Goal: Information Seeking & Learning: Learn about a topic

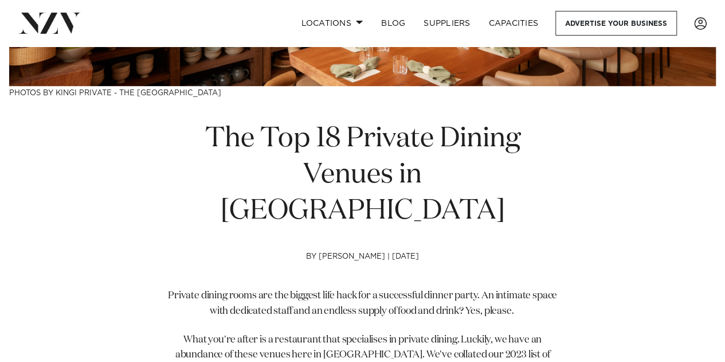
scroll to position [287, 0]
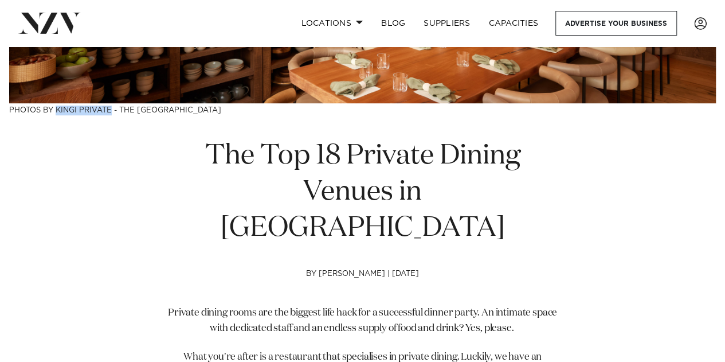
drag, startPoint x: 57, startPoint y: 108, endPoint x: 111, endPoint y: 108, distance: 53.9
click at [111, 108] on h3 "Photos by kingi Private - The [GEOGRAPHIC_DATA]" at bounding box center [362, 109] width 707 height 12
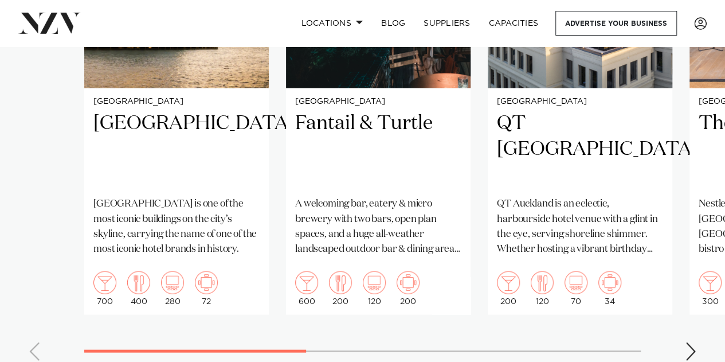
scroll to position [1032, 0]
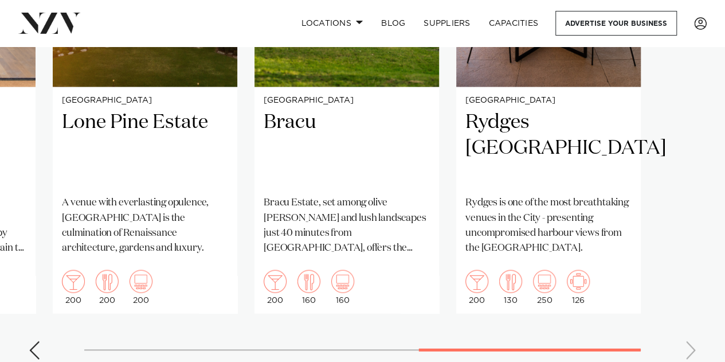
click at [625, 291] on swiper-container "[GEOGRAPHIC_DATA] [GEOGRAPHIC_DATA] [GEOGRAPHIC_DATA] is one of the most iconic…" at bounding box center [362, 103] width 725 height 529
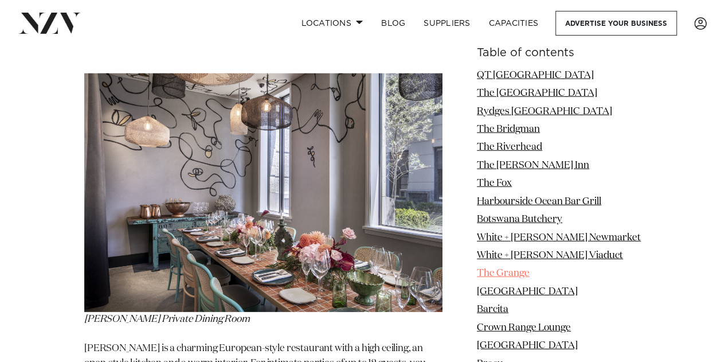
scroll to position [1376, 0]
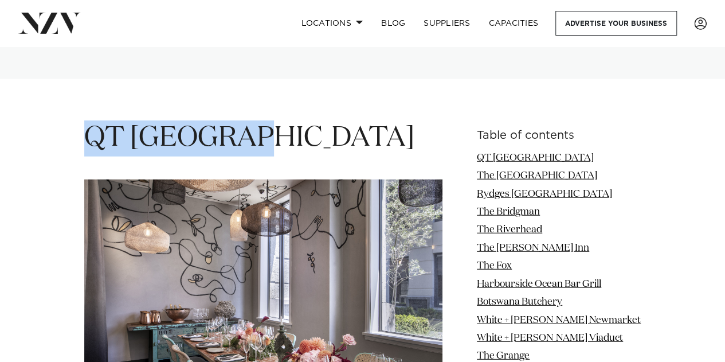
drag, startPoint x: 258, startPoint y: 85, endPoint x: 89, endPoint y: 83, distance: 168.6
click at [89, 120] on h1 "QT [GEOGRAPHIC_DATA]" at bounding box center [263, 138] width 358 height 36
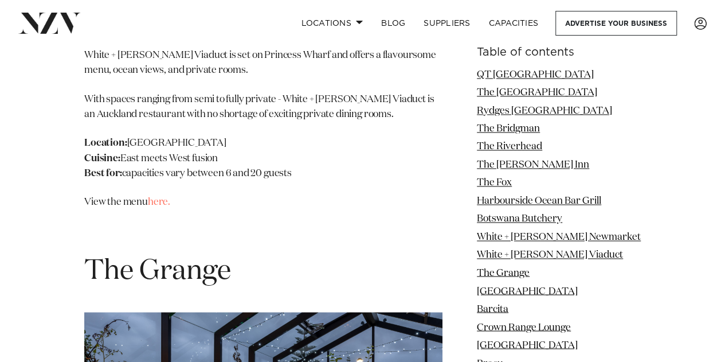
scroll to position [7283, 0]
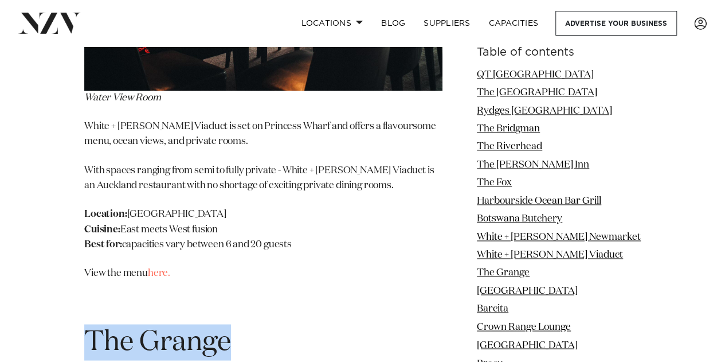
drag, startPoint x: 235, startPoint y: 154, endPoint x: 89, endPoint y: 148, distance: 146.4
click at [89, 324] on h1 "The Grange" at bounding box center [263, 342] width 358 height 36
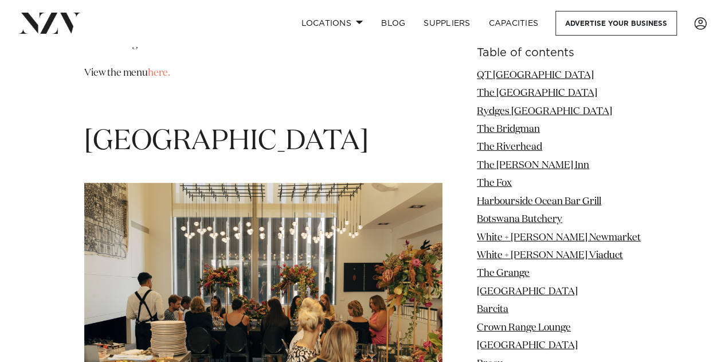
scroll to position [8201, 0]
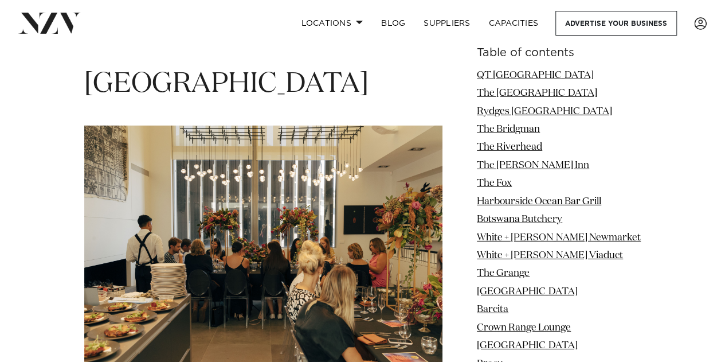
drag, startPoint x: 156, startPoint y: 192, endPoint x: 85, endPoint y: 194, distance: 71.2
click at [85, 194] on p "The Dining Room" at bounding box center [263, 253] width 358 height 254
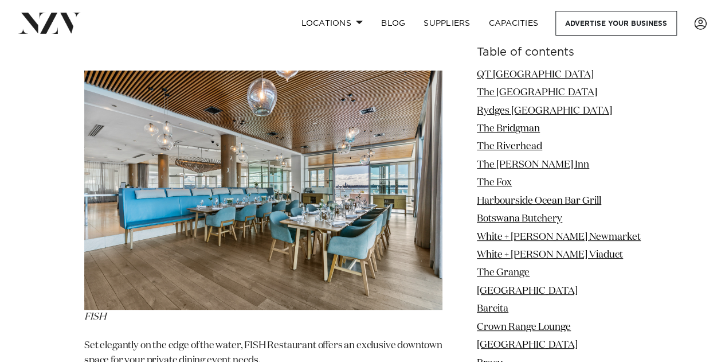
scroll to position [10954, 0]
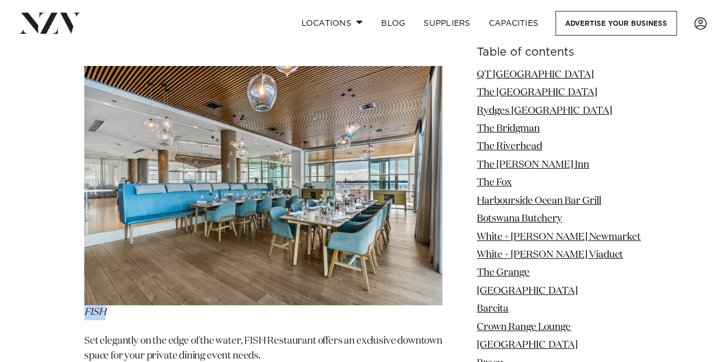
drag, startPoint x: 114, startPoint y: 128, endPoint x: 87, endPoint y: 128, distance: 27.5
click at [87, 128] on p "FISH" at bounding box center [263, 193] width 358 height 254
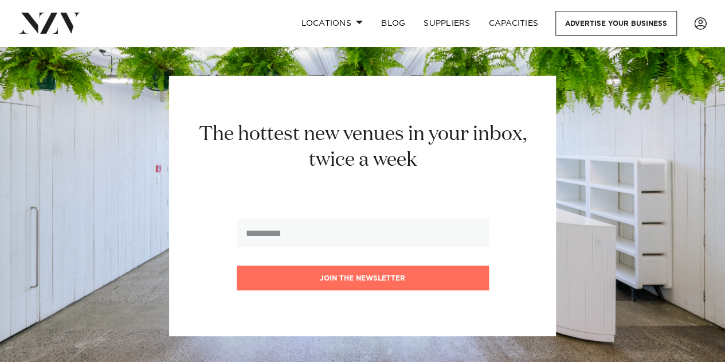
scroll to position [13248, 0]
